Goal: Information Seeking & Learning: Learn about a topic

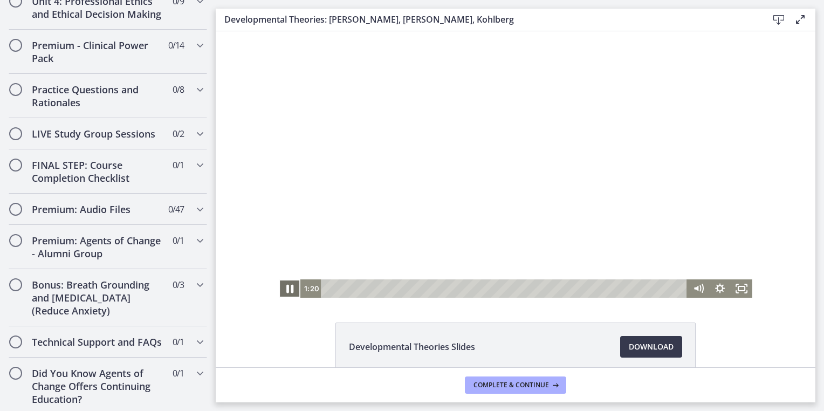
click at [281, 296] on icon "Pause" at bounding box center [290, 289] width 26 height 22
click at [287, 286] on icon "Play Video" at bounding box center [290, 288] width 6 height 9
click at [286, 286] on icon "Pause" at bounding box center [290, 288] width 22 height 18
click at [287, 286] on icon "Play Video" at bounding box center [290, 288] width 6 height 9
click at [286, 286] on icon "Pause" at bounding box center [290, 289] width 26 height 22
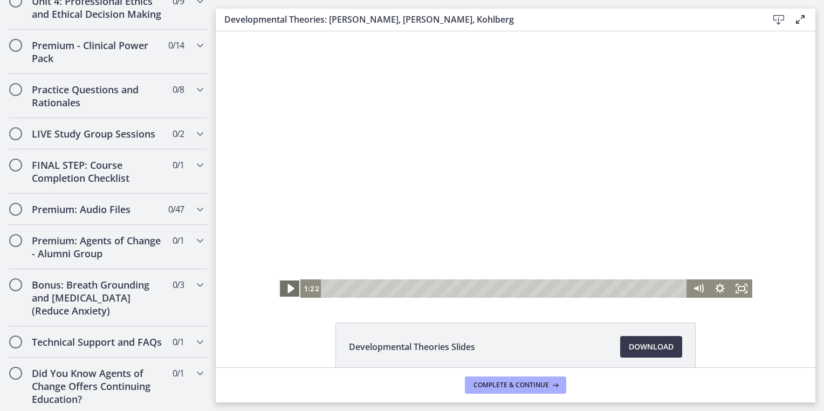
click at [287, 286] on icon "Play Video" at bounding box center [290, 288] width 6 height 9
click at [279, 279] on button "Pause" at bounding box center [290, 288] width 22 height 18
click at [279, 279] on button "Play Video" at bounding box center [290, 288] width 22 height 18
click at [279, 279] on button "Pause" at bounding box center [290, 288] width 22 height 18
click at [286, 286] on icon "Play Video" at bounding box center [291, 289] width 26 height 22
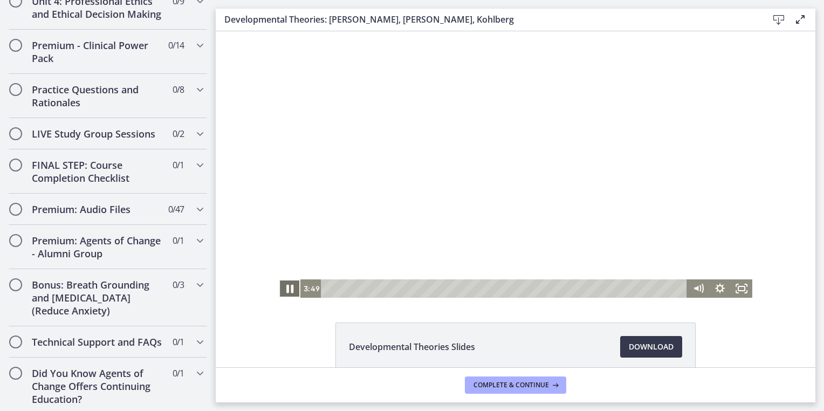
click at [286, 286] on icon "Pause" at bounding box center [290, 289] width 26 height 22
click at [289, 284] on icon "Play Video" at bounding box center [291, 289] width 26 height 22
click at [289, 284] on icon "Pause" at bounding box center [290, 289] width 26 height 22
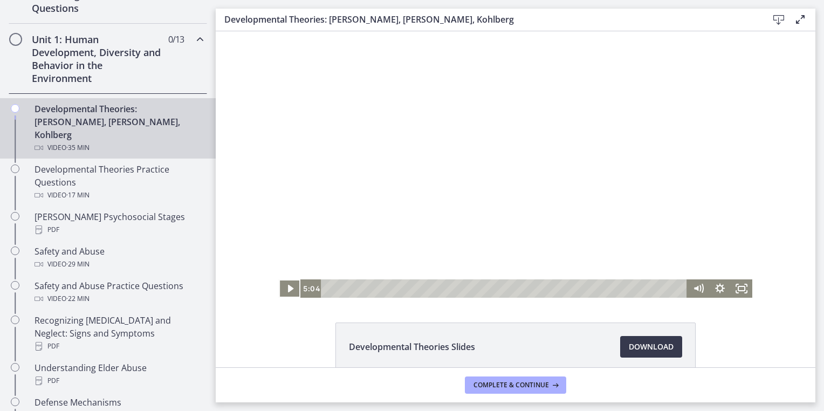
scroll to position [269, 0]
